Goal: Navigation & Orientation: Find specific page/section

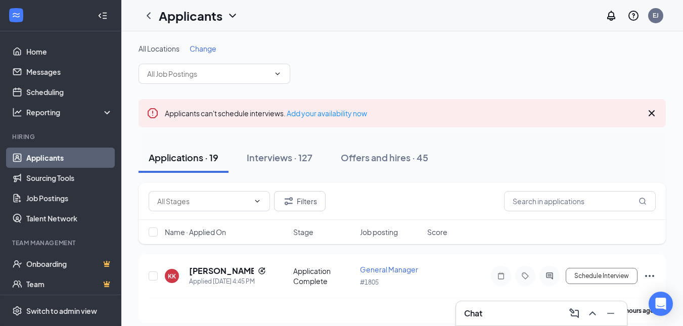
click at [198, 48] on span "Change" at bounding box center [203, 48] width 27 height 9
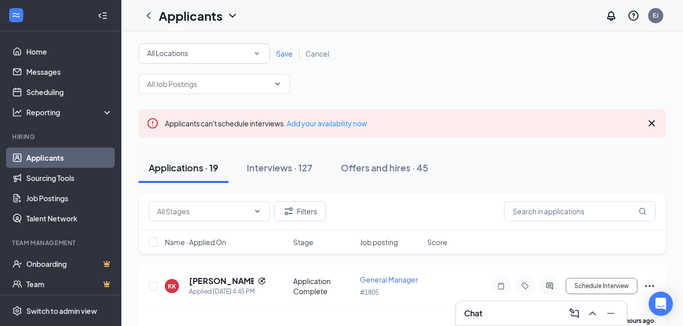
click at [178, 57] on span "All Locations" at bounding box center [167, 53] width 41 height 9
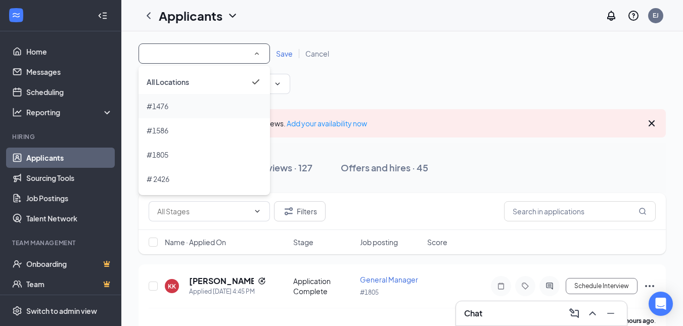
click at [168, 109] on span "#1476" at bounding box center [158, 106] width 22 height 9
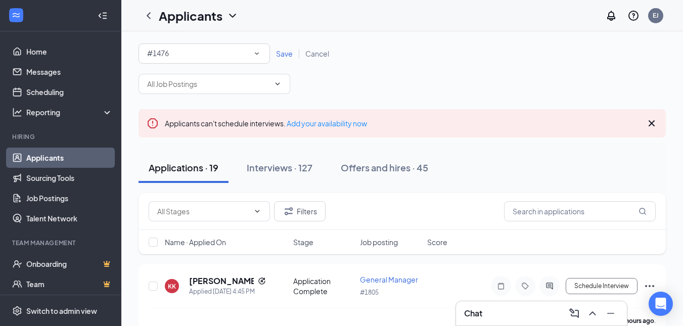
click at [288, 54] on span "Save" at bounding box center [284, 53] width 17 height 9
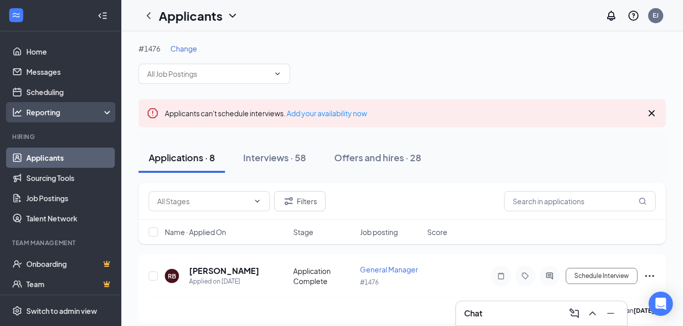
click at [46, 106] on div "Reporting" at bounding box center [60, 112] width 121 height 20
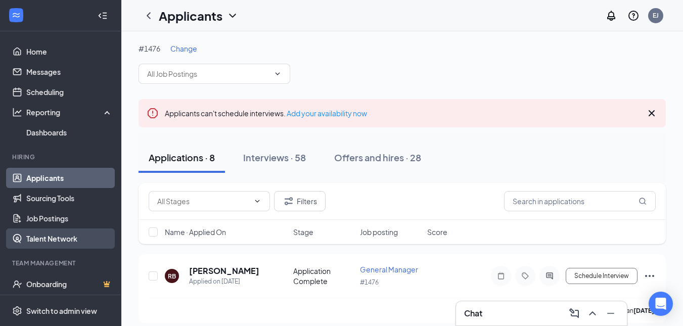
click at [53, 230] on link "Talent Network" at bounding box center [69, 238] width 86 height 20
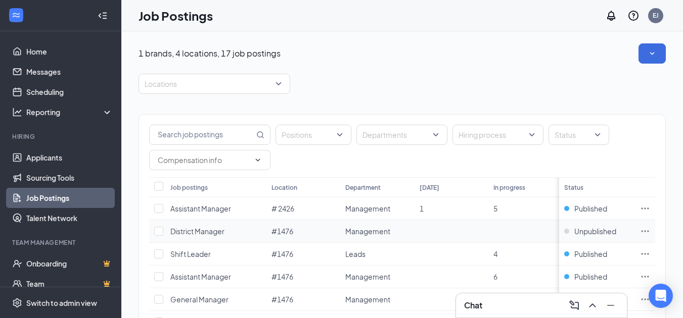
click at [650, 232] on icon "Ellipses" at bounding box center [645, 231] width 10 height 10
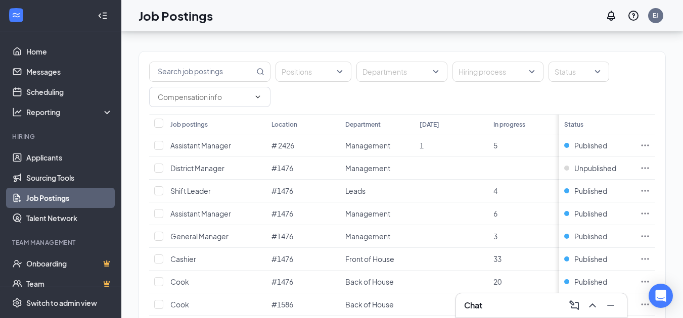
scroll to position [64, 0]
click at [592, 189] on span "Published" at bounding box center [590, 190] width 33 height 10
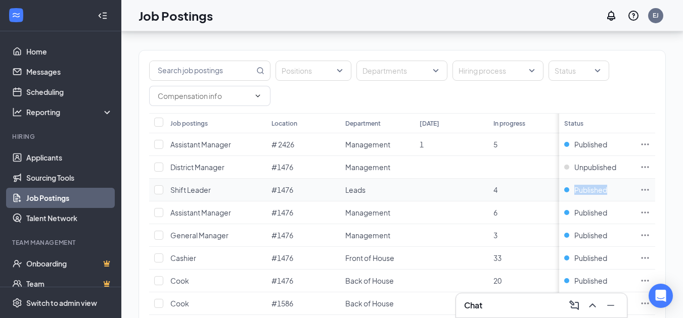
click at [592, 189] on span "Published" at bounding box center [590, 190] width 33 height 10
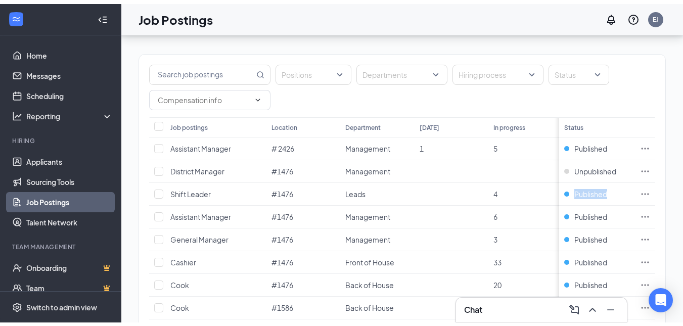
scroll to position [0, 0]
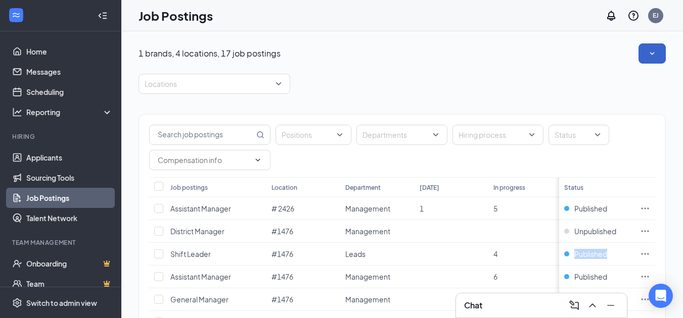
click at [657, 53] on icon "SmallChevronDown" at bounding box center [652, 54] width 10 height 10
click at [34, 51] on link "Home" at bounding box center [69, 51] width 86 height 20
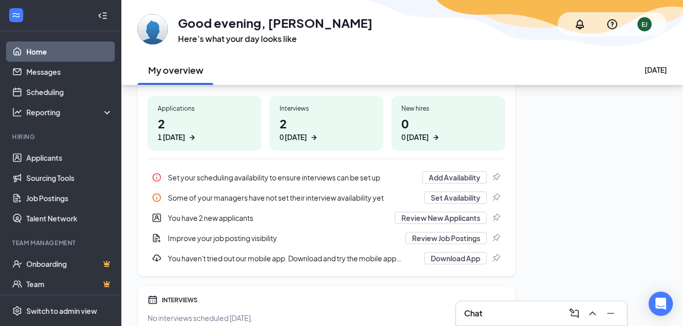
scroll to position [151, 0]
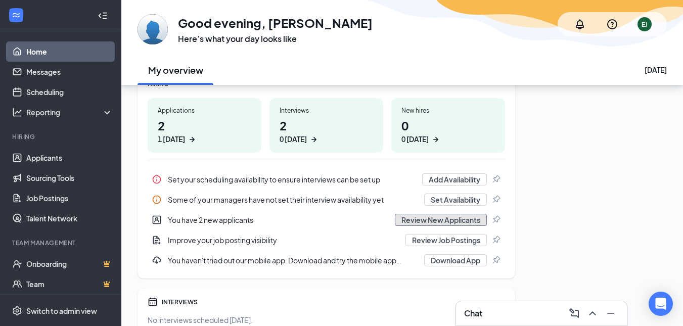
click at [414, 217] on button "Review New Applicants" at bounding box center [441, 220] width 92 height 12
click at [446, 245] on button "Review Job Postings" at bounding box center [445, 240] width 81 height 12
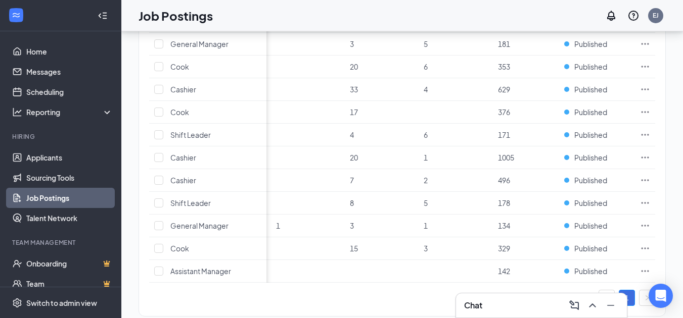
scroll to position [261, 0]
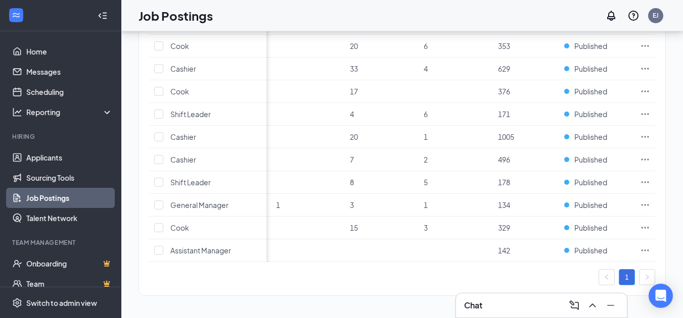
click at [634, 281] on link "1" at bounding box center [626, 277] width 15 height 15
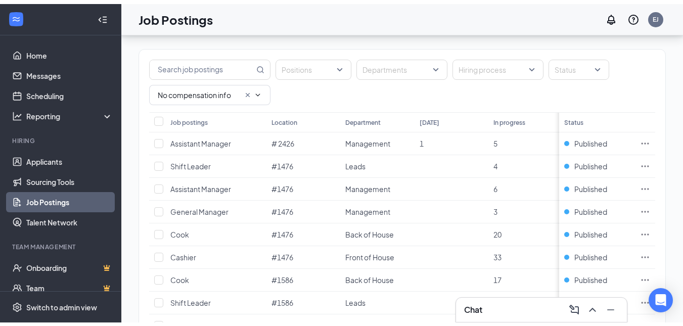
scroll to position [0, 0]
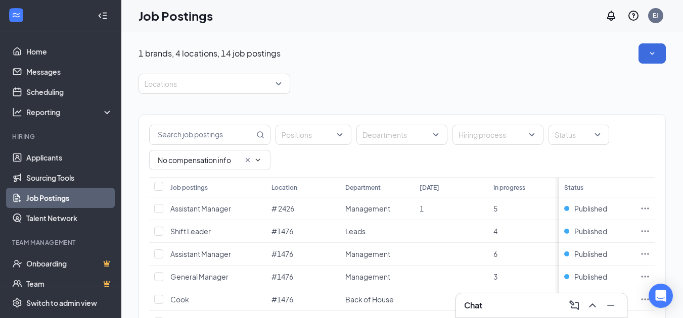
click at [436, 78] on div "Locations" at bounding box center [401, 84] width 527 height 20
click at [62, 172] on link "Sourcing Tools" at bounding box center [69, 178] width 86 height 20
